Goal: Browse casually: Explore the website without a specific task or goal

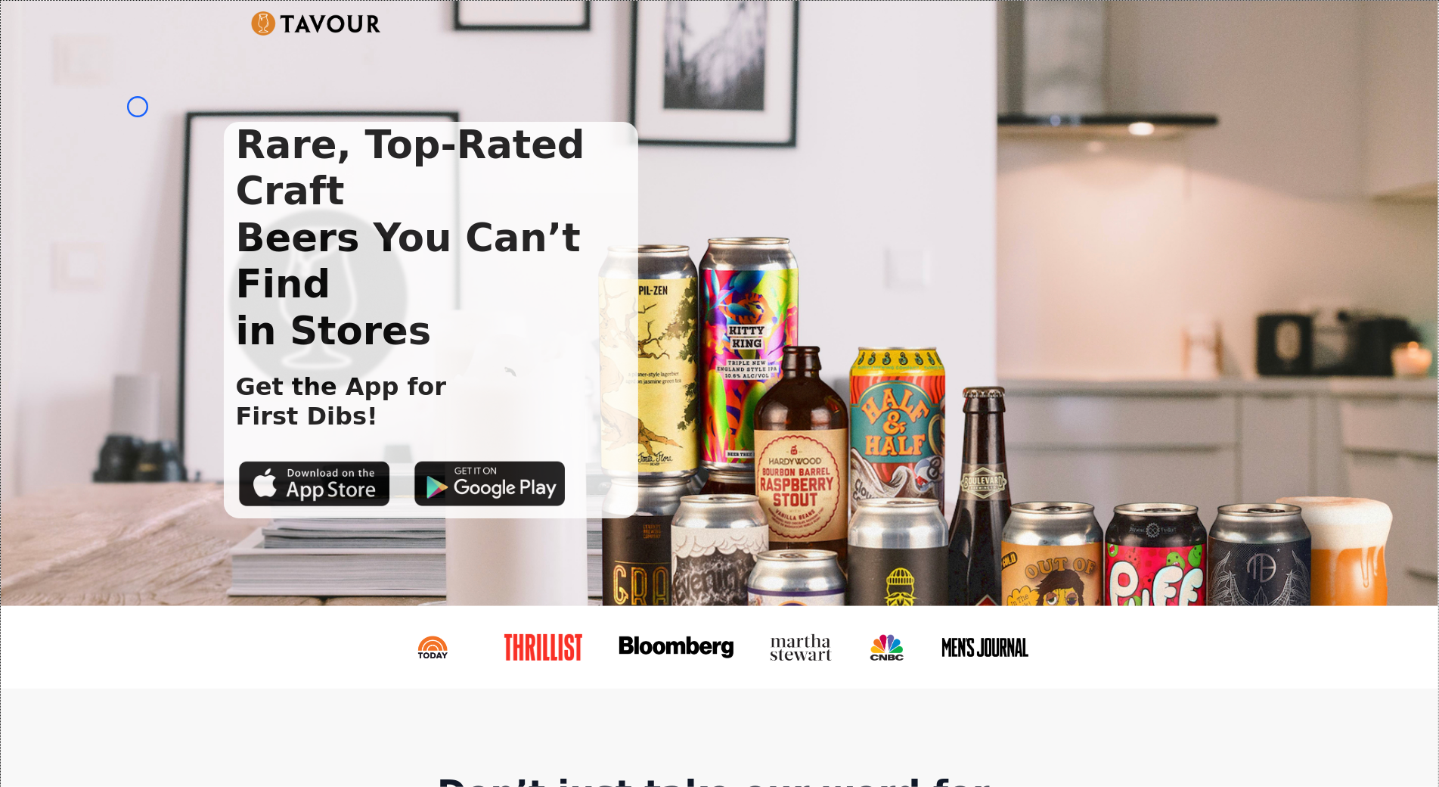
click at [138, 107] on div "Rare, Top-Rated Craft Beers You Can’t Find in Stores Get the App for First Dibs!" at bounding box center [720, 303] width 1438 height 605
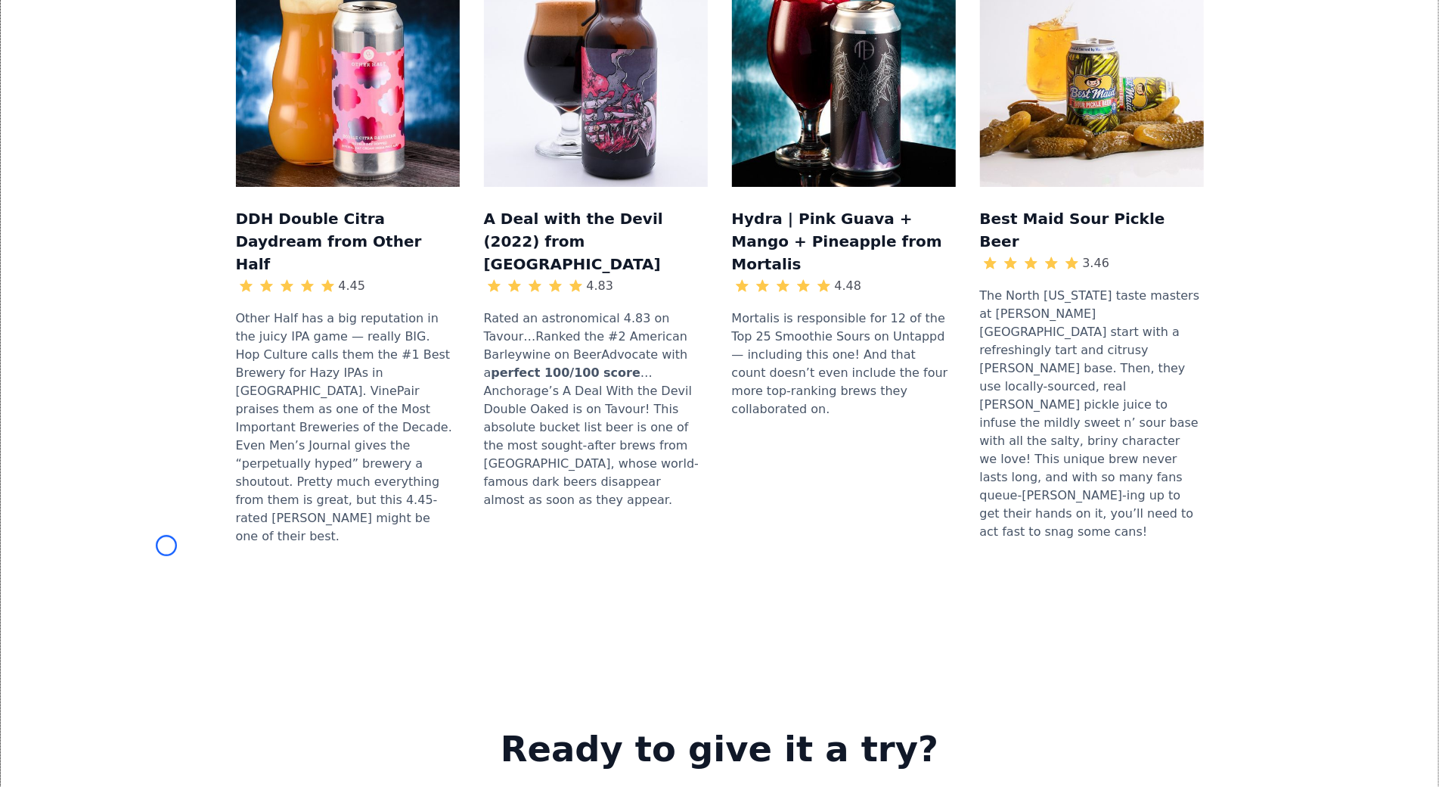
scroll to position [1764, 0]
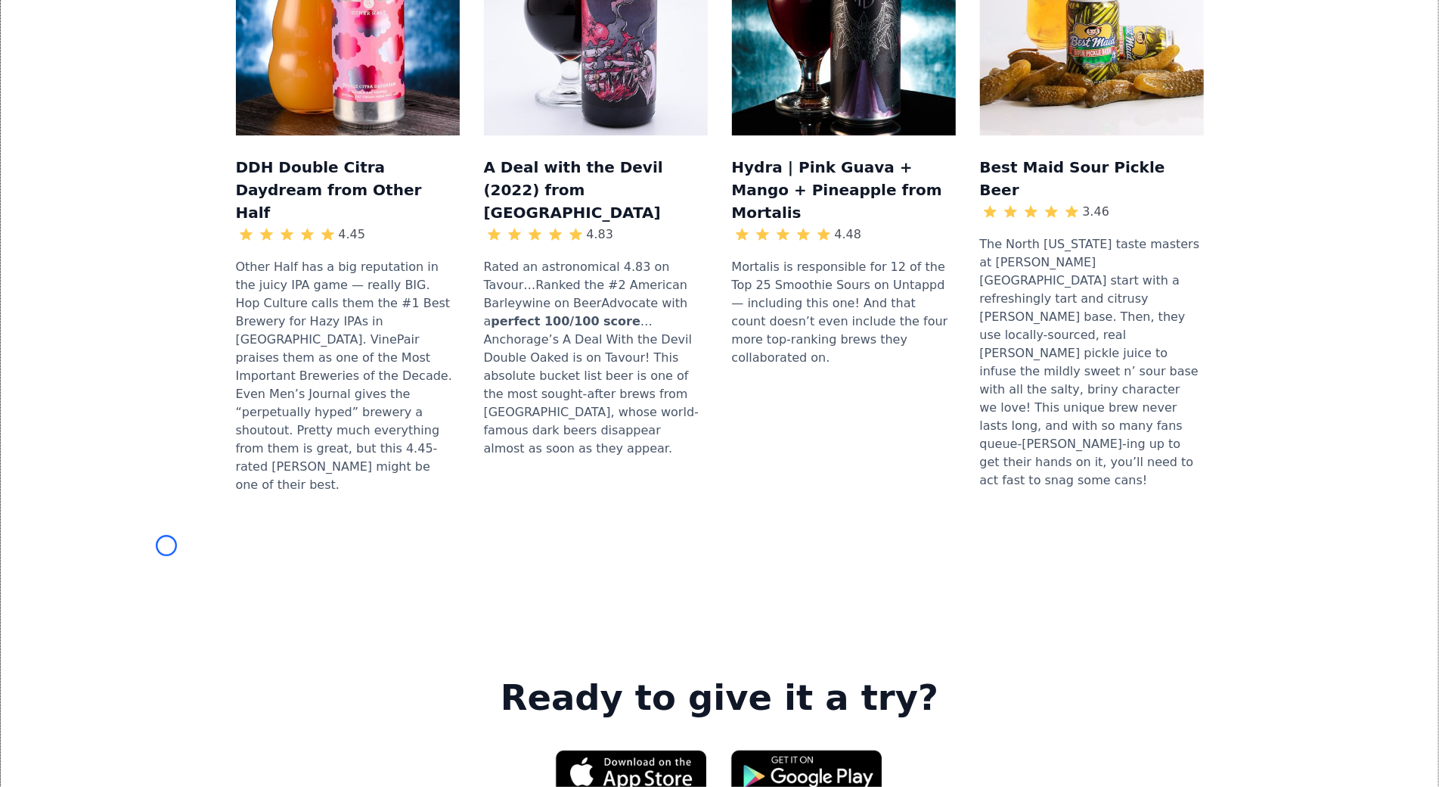
click at [138, 107] on div "DDH Double Citra Daydream from Other Half 4.45 Other Half has a big reputation …" at bounding box center [719, 209] width 1389 height 693
click at [138, 87] on div "DDH Double Citra Daydream from Other Half 4.45 Other Half has a big reputation …" at bounding box center [719, 209] width 1389 height 693
click at [126, 149] on div "DDH Double Citra Daydream from Other Half 4.45 Other Half has a big reputation …" at bounding box center [719, 209] width 1389 height 693
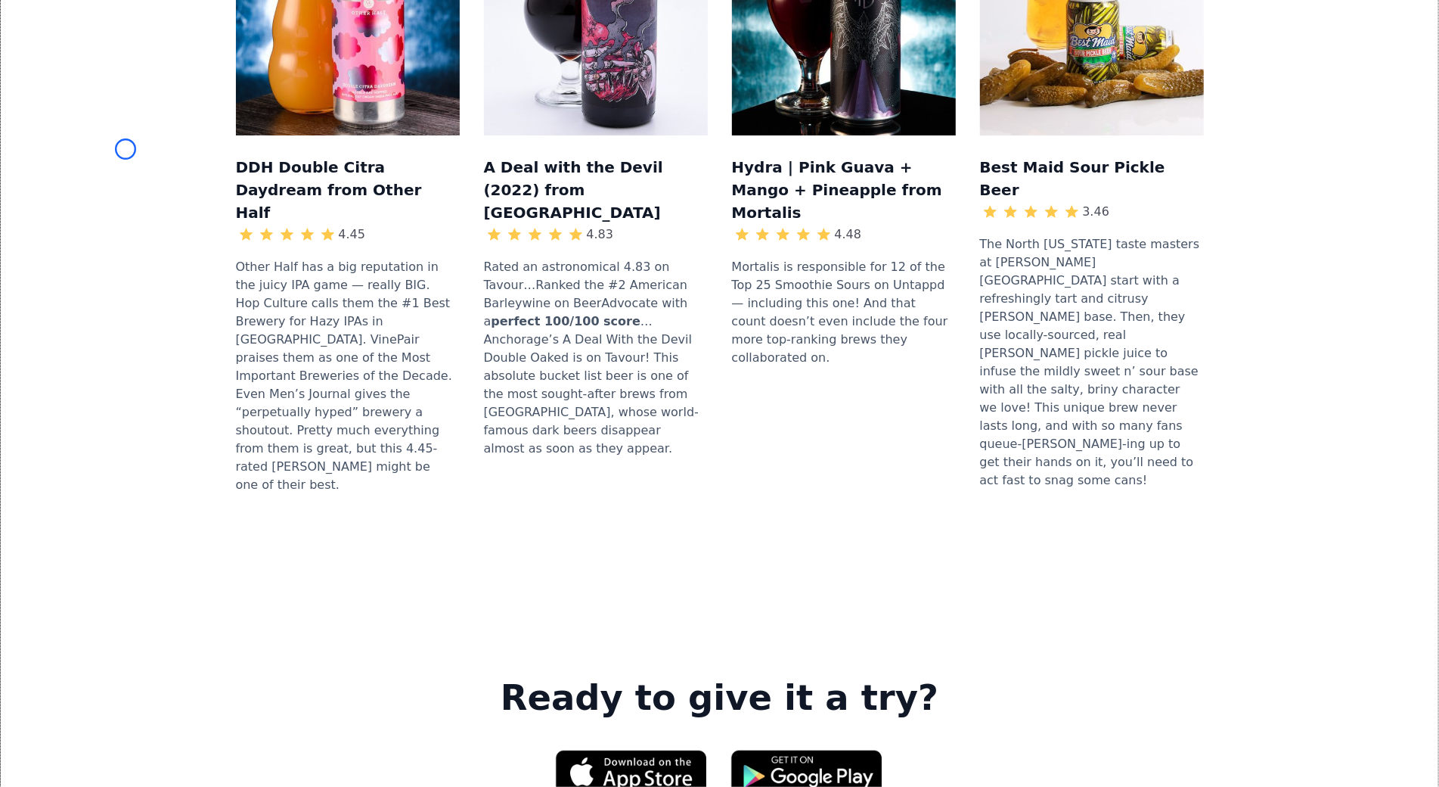
scroll to position [253, 0]
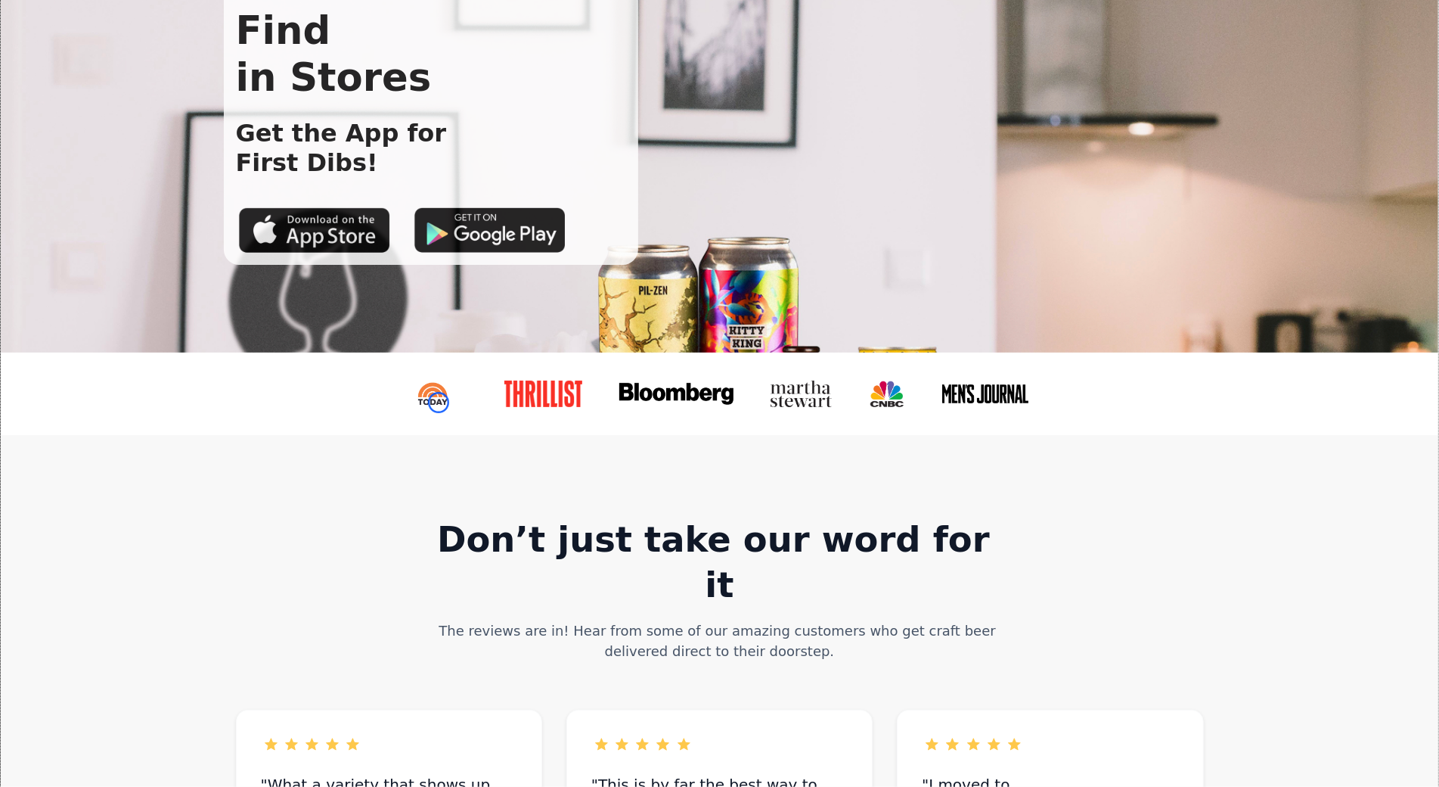
click at [439, 402] on img at bounding box center [434, 393] width 70 height 26
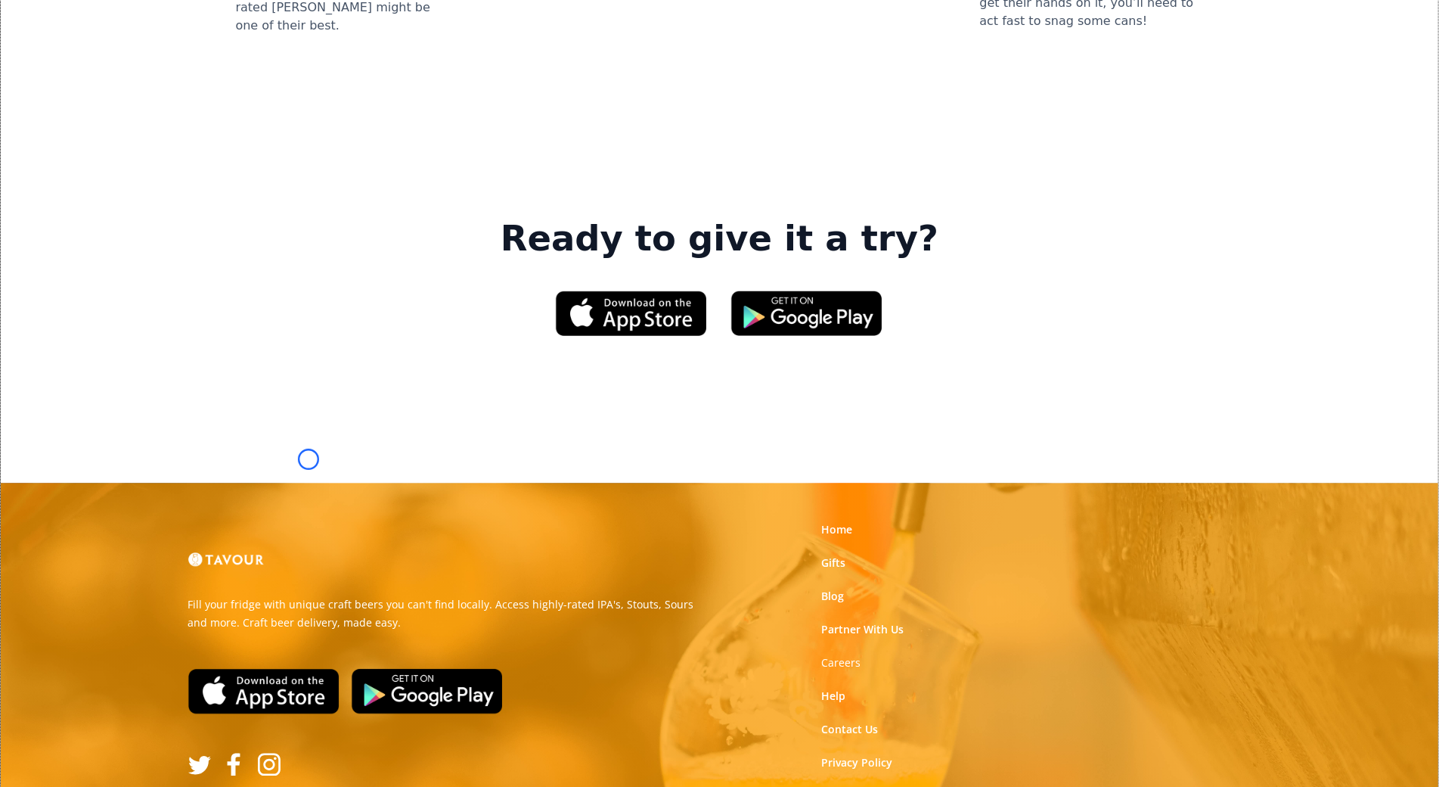
click at [309, 668] on img at bounding box center [263, 690] width 151 height 45
click at [444, 668] on img at bounding box center [427, 690] width 151 height 45
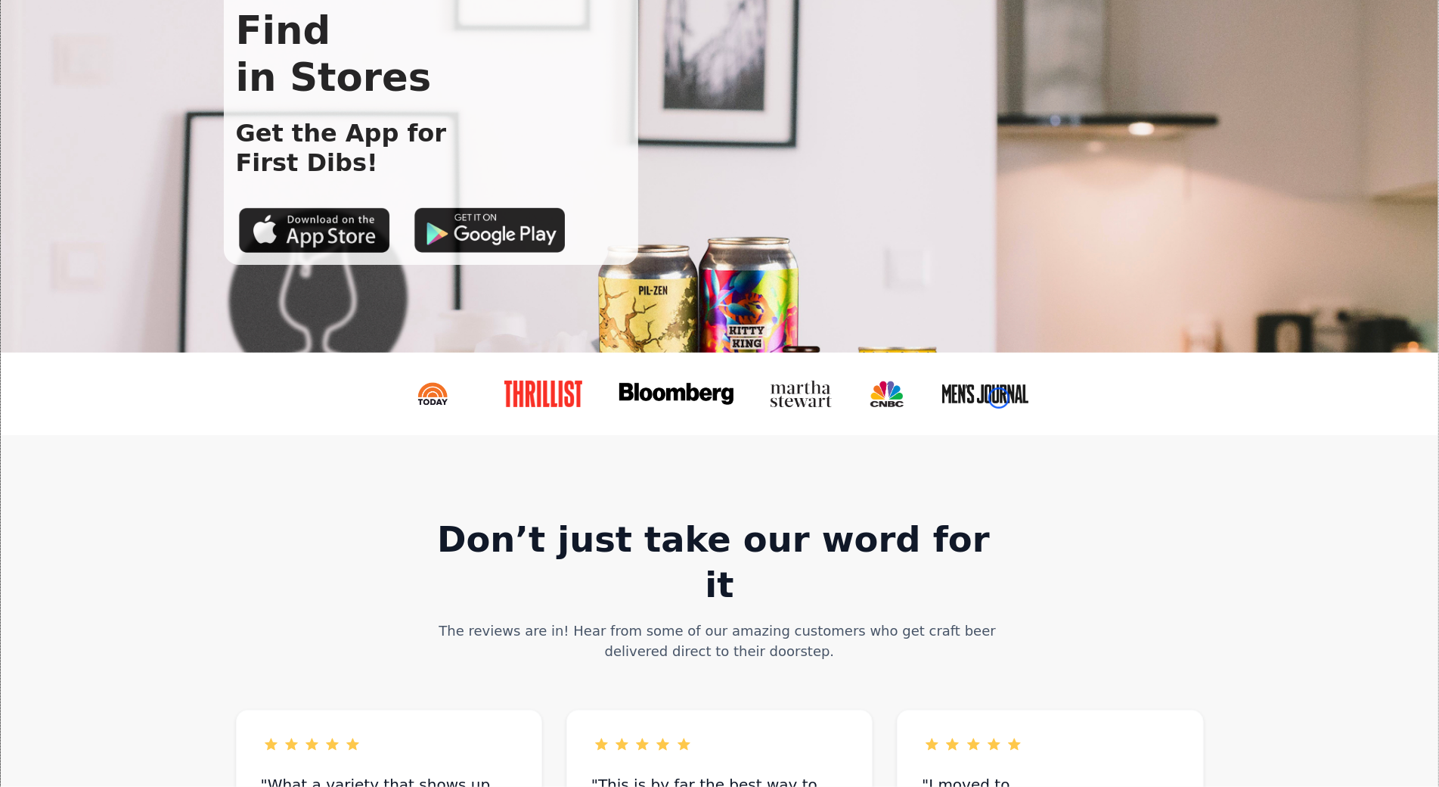
click at [999, 398] on img at bounding box center [985, 393] width 89 height 24
